Goal: Task Accomplishment & Management: Complete application form

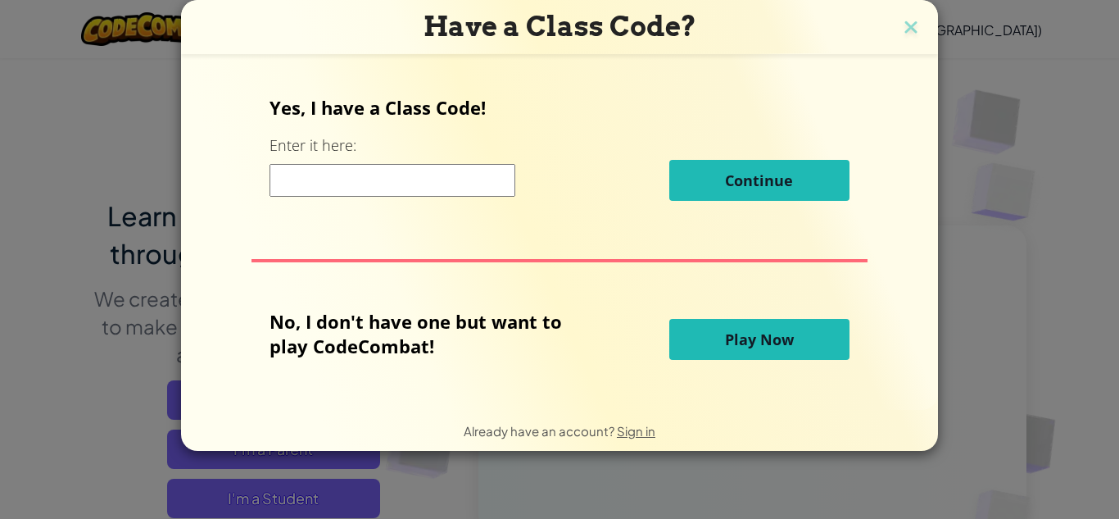
click at [804, 347] on button "Play Now" at bounding box center [759, 339] width 180 height 41
click at [730, 336] on span "Play Now" at bounding box center [759, 339] width 69 height 20
click at [399, 168] on input at bounding box center [393, 180] width 246 height 33
click at [736, 342] on span "Play Now" at bounding box center [759, 339] width 69 height 20
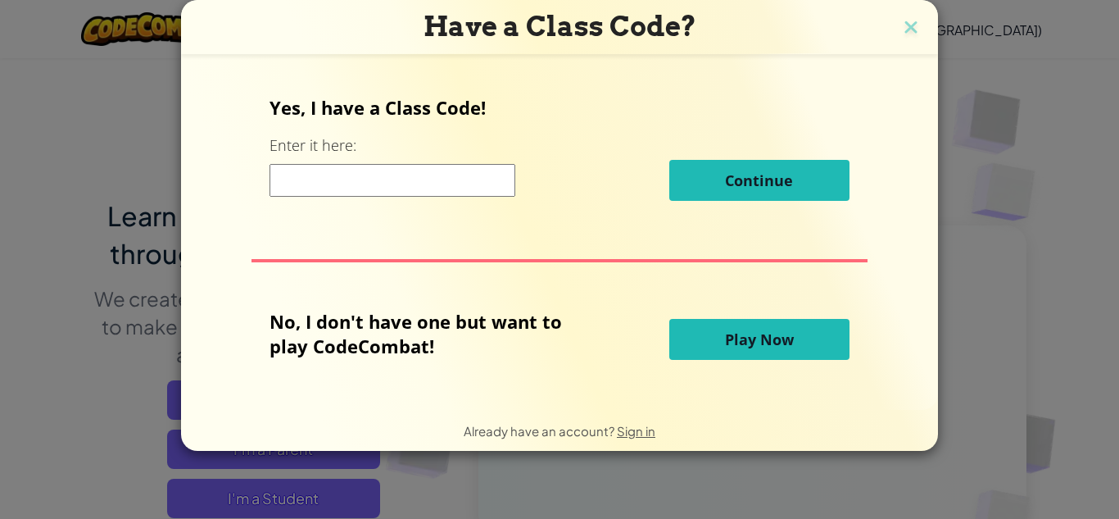
click at [736, 342] on span "Play Now" at bounding box center [759, 339] width 69 height 20
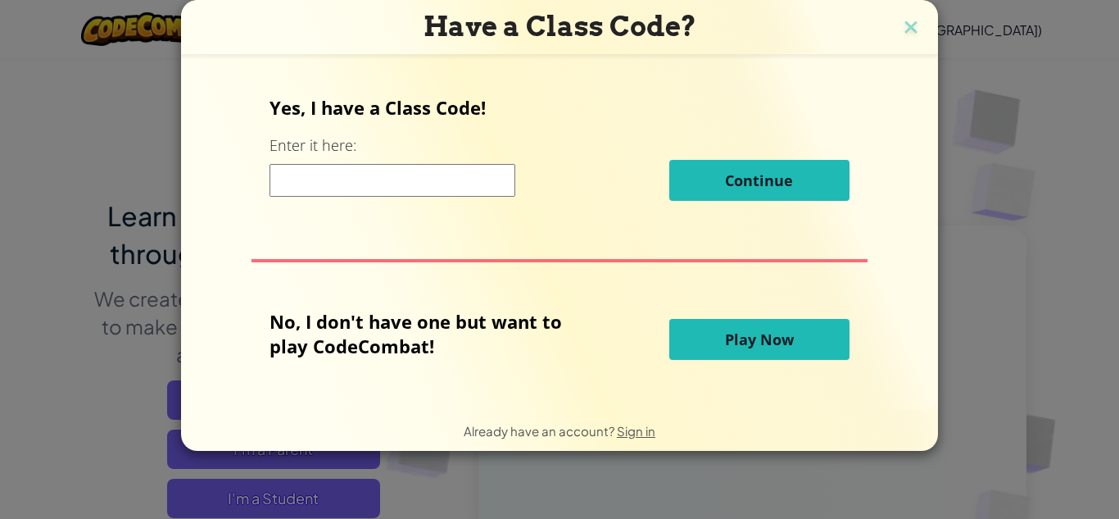
click at [736, 342] on span "Play Now" at bounding box center [759, 339] width 69 height 20
click at [1106, 372] on div "Have a Class Code? Yes, I have a Class Code! Enter it here: Continue No, I don'…" at bounding box center [559, 259] width 1119 height 519
click at [1094, 168] on div "Have a Class Code? Yes, I have a Class Code! Enter it here: Continue No, I don'…" at bounding box center [559, 259] width 1119 height 519
click at [1044, 277] on div "Have a Class Code? Yes, I have a Class Code! Enter it here: Continue No, I don'…" at bounding box center [559, 259] width 1119 height 519
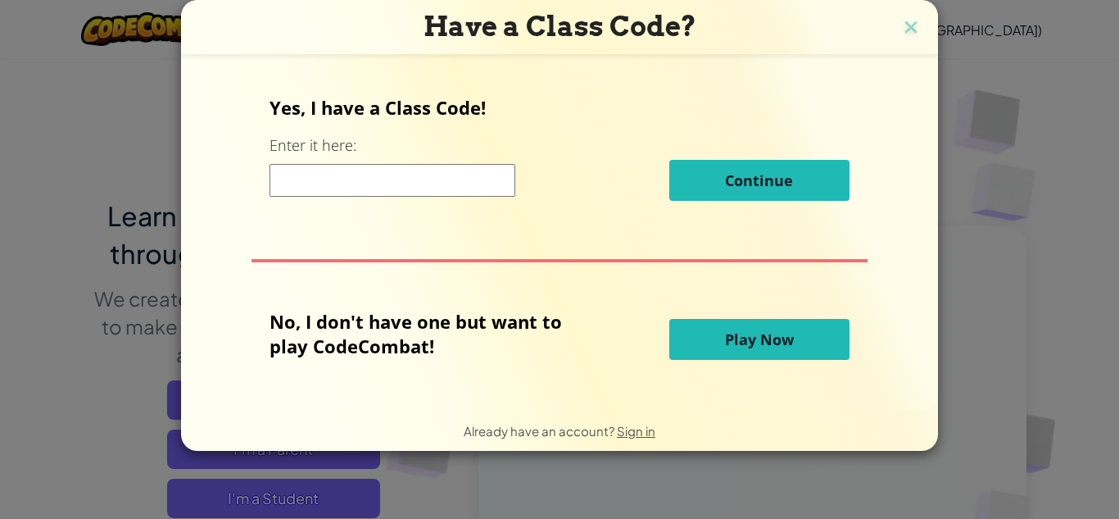
drag, startPoint x: 1044, startPoint y: 277, endPoint x: 1118, endPoint y: 19, distance: 268.6
click at [1092, 191] on div "Have a Class Code? Yes, I have a Class Code! Enter it here: Continue No, I don'…" at bounding box center [559, 259] width 1119 height 519
